Goal: Find specific page/section: Find specific page/section

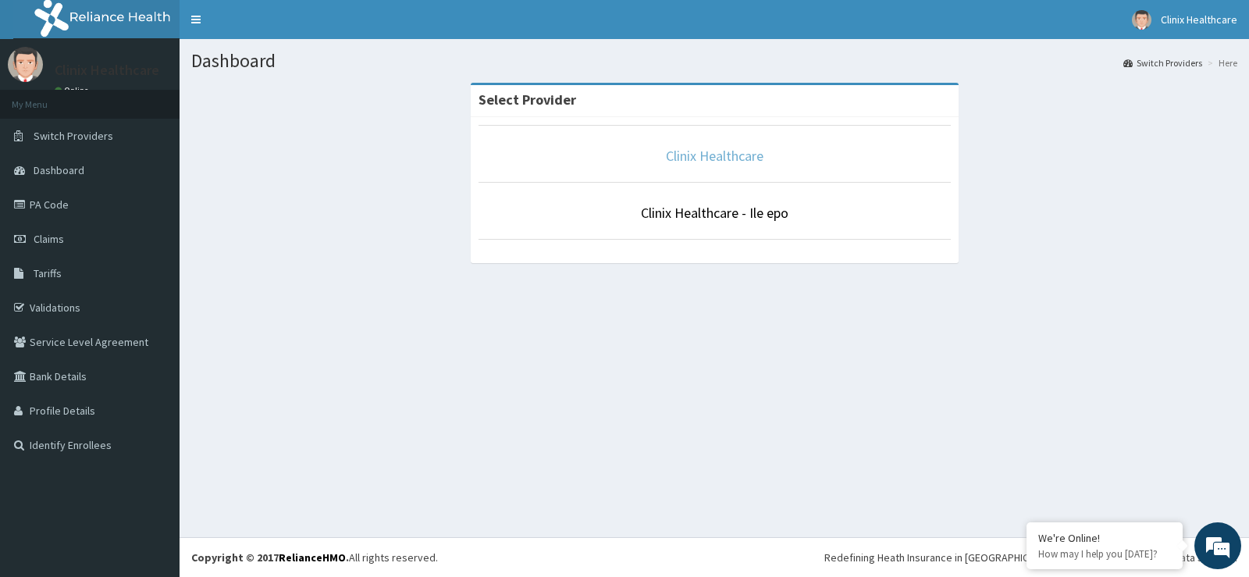
click at [720, 158] on link "Clinix Healthcare" at bounding box center [715, 156] width 98 height 18
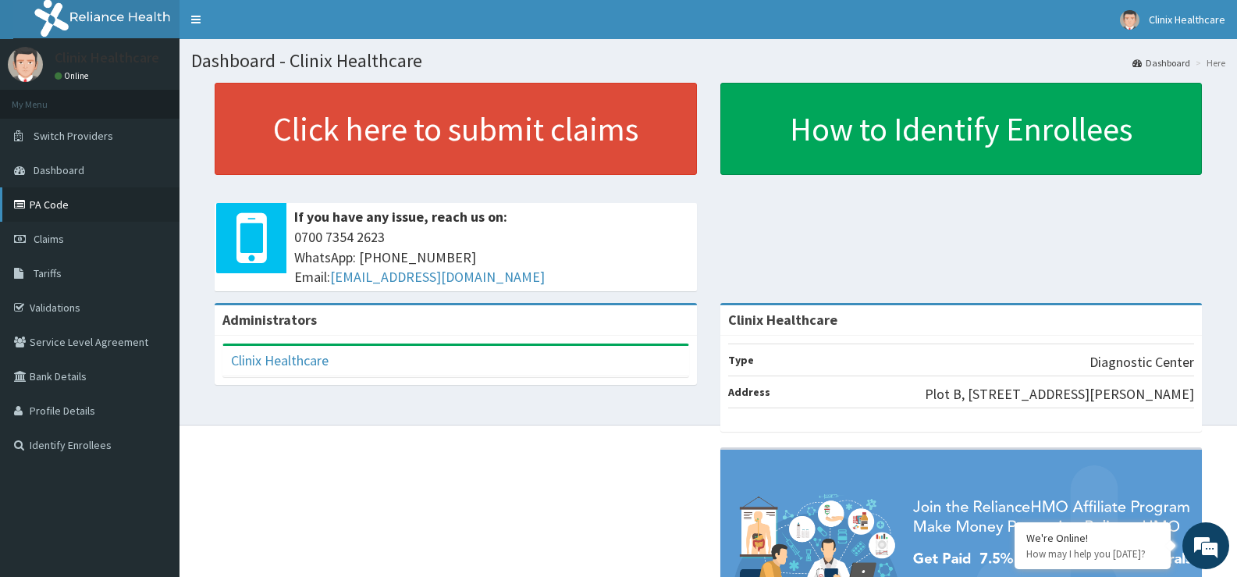
click at [76, 203] on link "PA Code" at bounding box center [89, 204] width 179 height 34
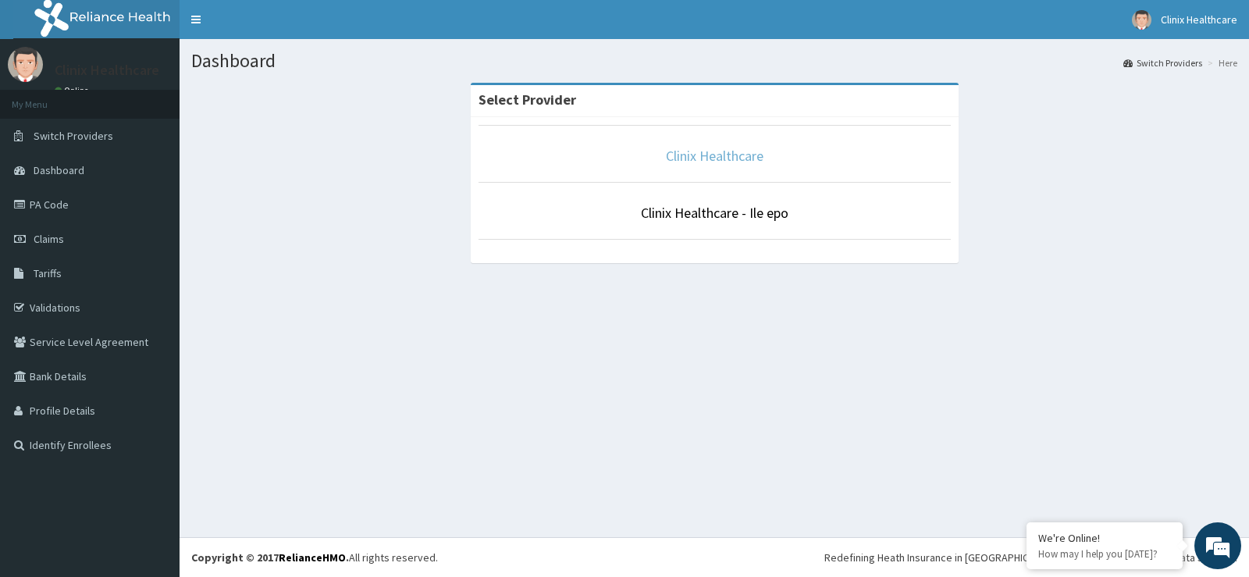
click at [722, 150] on link "Clinix Healthcare" at bounding box center [715, 156] width 98 height 18
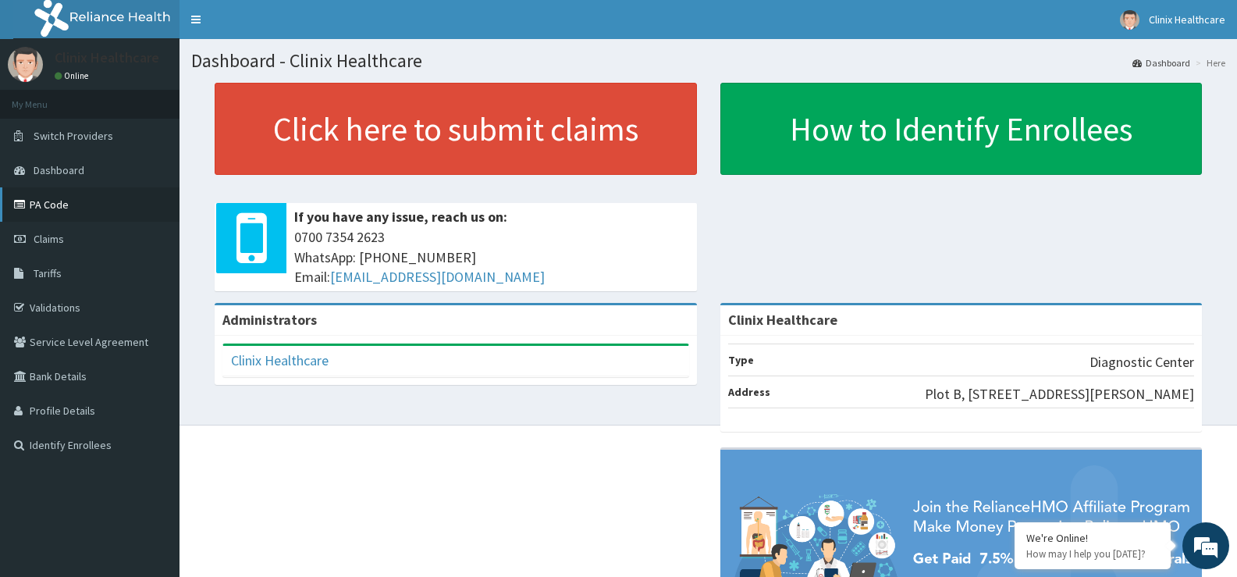
click at [114, 195] on link "PA Code" at bounding box center [89, 204] width 179 height 34
